Goal: Check status

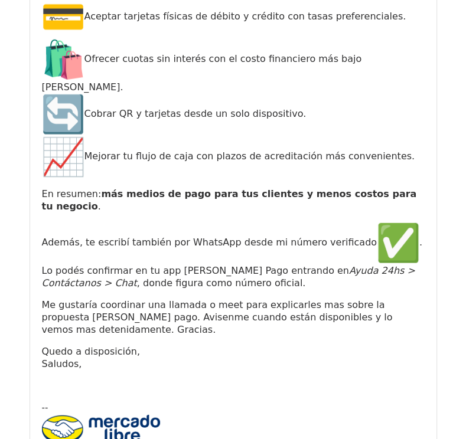
scroll to position [10914, 0]
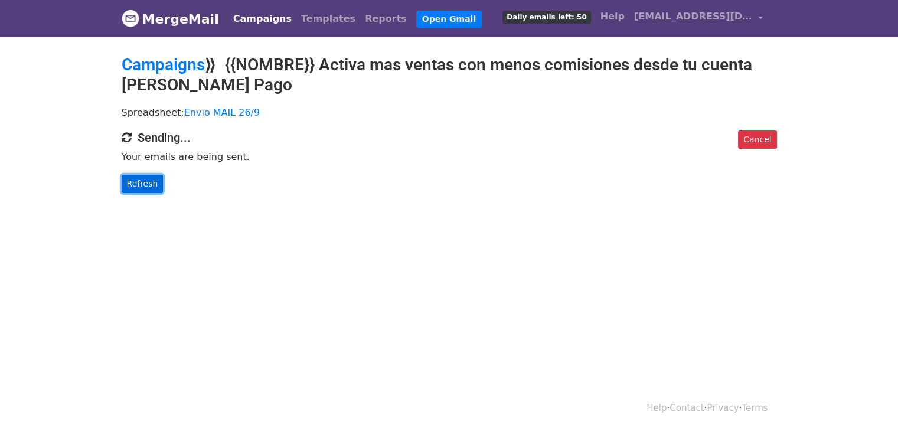
click at [156, 186] on link "Refresh" at bounding box center [143, 184] width 42 height 18
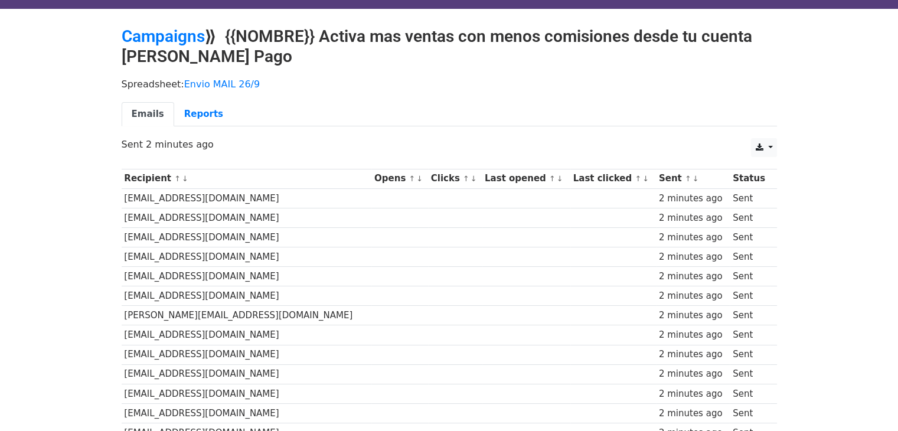
scroll to position [12, 0]
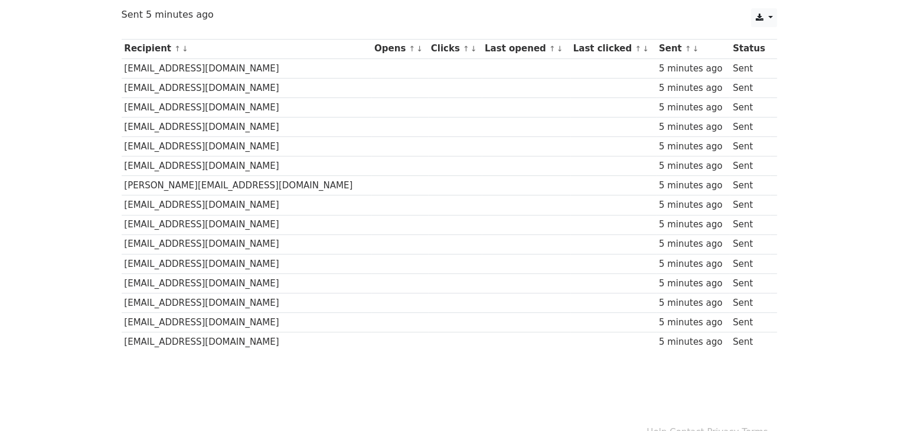
scroll to position [158, 0]
